Goal: Download file/media

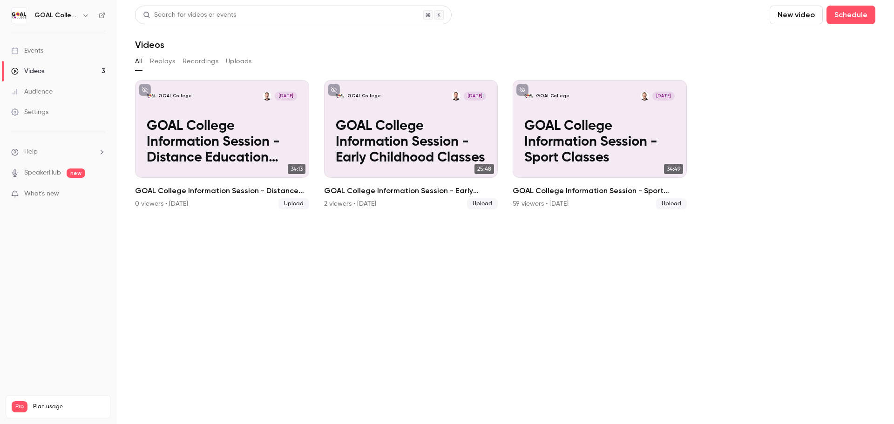
click at [73, 75] on link "Videos 3" at bounding box center [58, 71] width 116 height 20
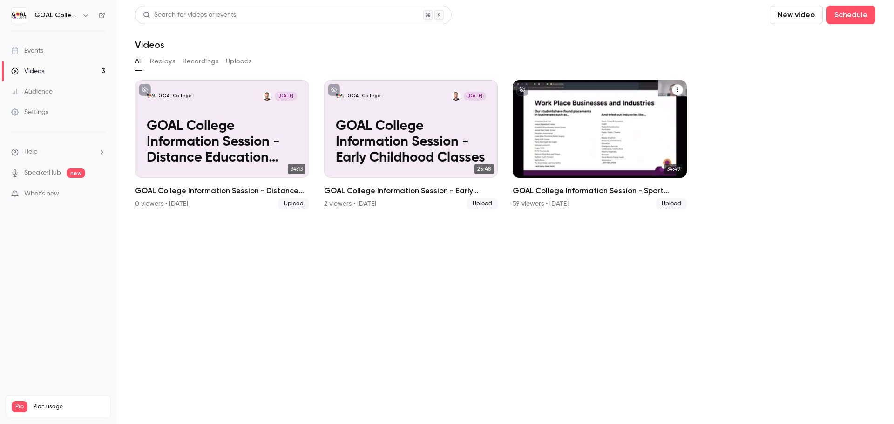
click at [616, 130] on p "GOAL College Information Session - Sport Classes" at bounding box center [600, 143] width 150 height 48
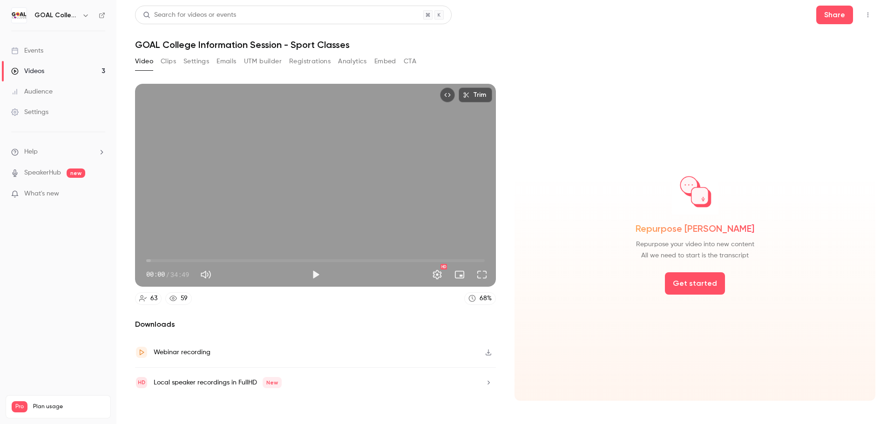
click at [356, 63] on button "Analytics" at bounding box center [352, 61] width 29 height 15
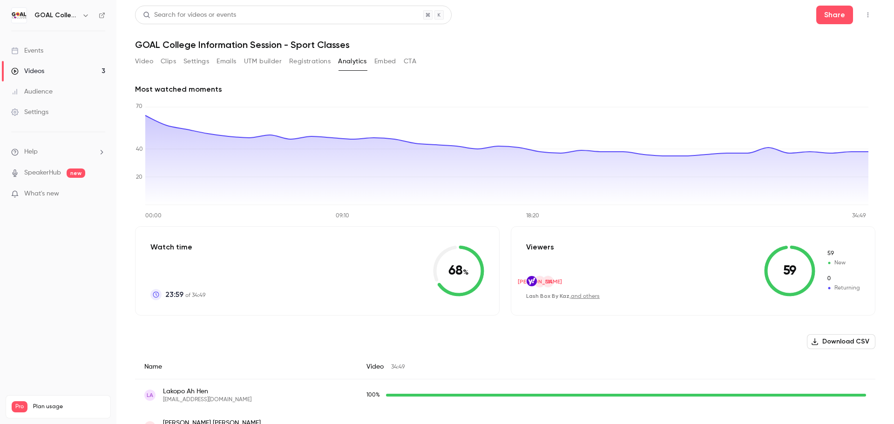
click at [834, 342] on button "Download CSV" at bounding box center [841, 341] width 68 height 15
click at [41, 93] on div "Audience" at bounding box center [31, 91] width 41 height 9
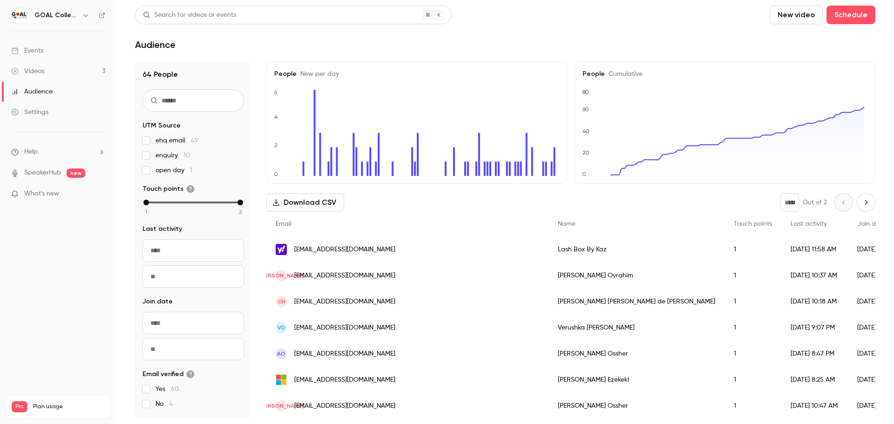
click at [298, 205] on button "Download CSV" at bounding box center [305, 202] width 78 height 19
